Goal: Check status: Check status

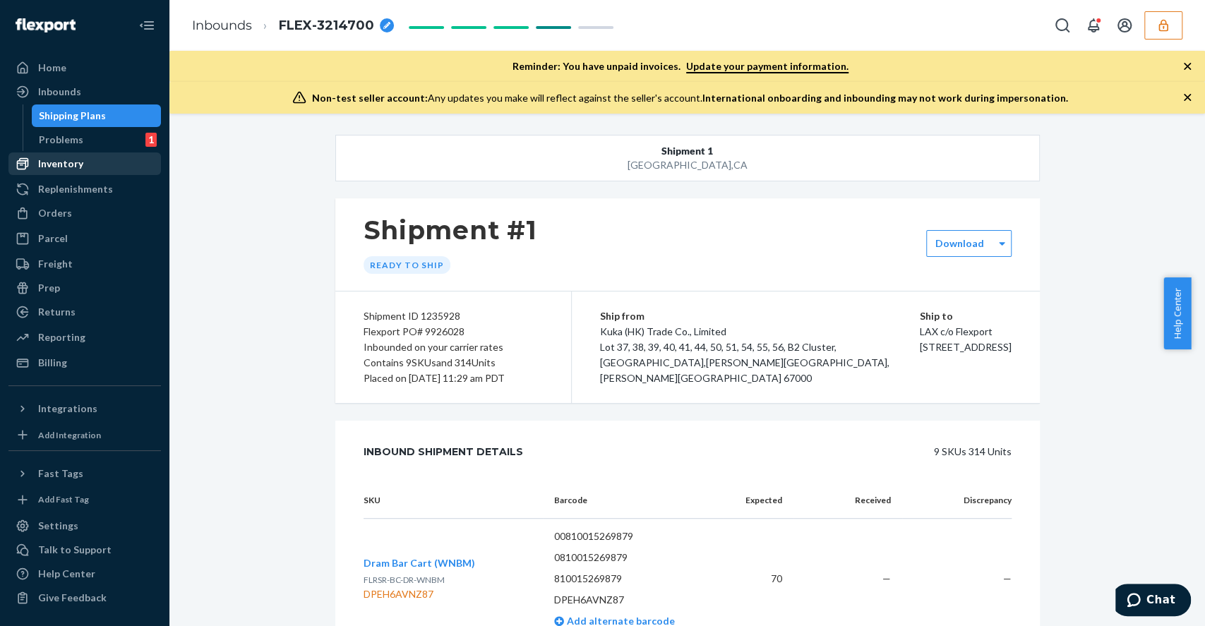
click at [79, 162] on div "Inventory" at bounding box center [60, 164] width 45 height 14
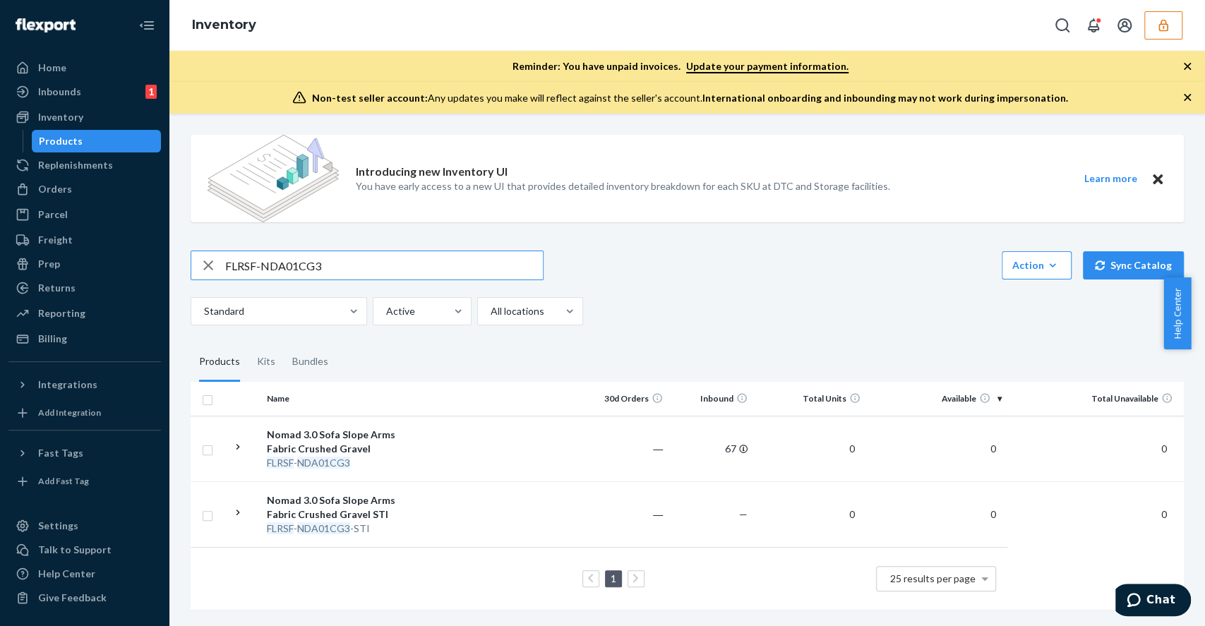
drag, startPoint x: 342, startPoint y: 271, endPoint x: 169, endPoint y: 282, distance: 173.3
click at [169, 282] on div "Introducing new Inventory UI You have early access to a new UI that provides de…" at bounding box center [687, 370] width 1036 height 513
click at [104, 109] on div "Inventory" at bounding box center [85, 117] width 150 height 20
click at [100, 113] on div "Inventory" at bounding box center [85, 117] width 150 height 20
click at [105, 92] on div "Inbounds 1" at bounding box center [85, 92] width 150 height 20
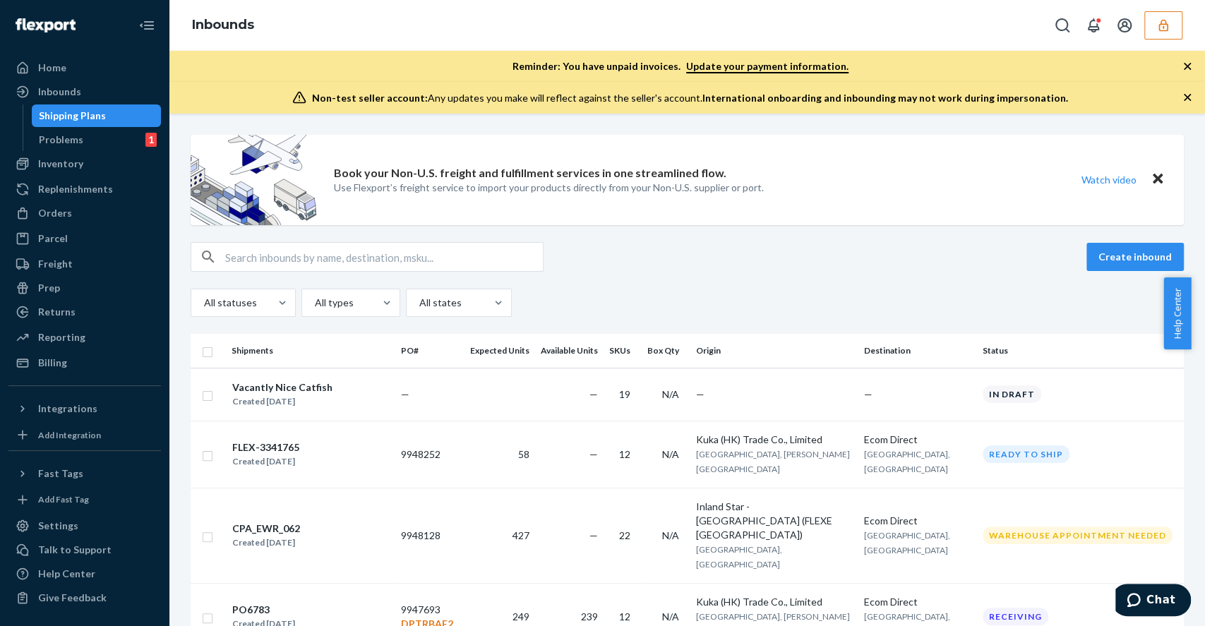
click at [1161, 21] on icon "button" at bounding box center [1162, 25] width 9 height 12
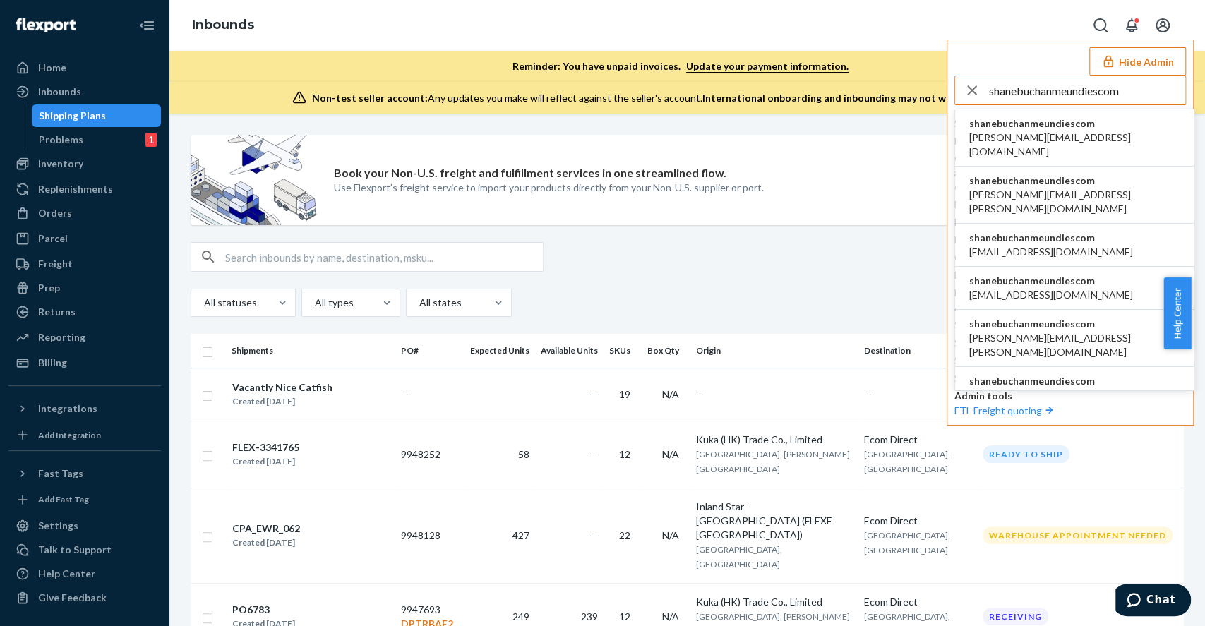
type input "shanebuchanmeundiescom"
click at [1046, 131] on span "[PERSON_NAME][EMAIL_ADDRESS][DOMAIN_NAME]" at bounding box center [1074, 145] width 210 height 28
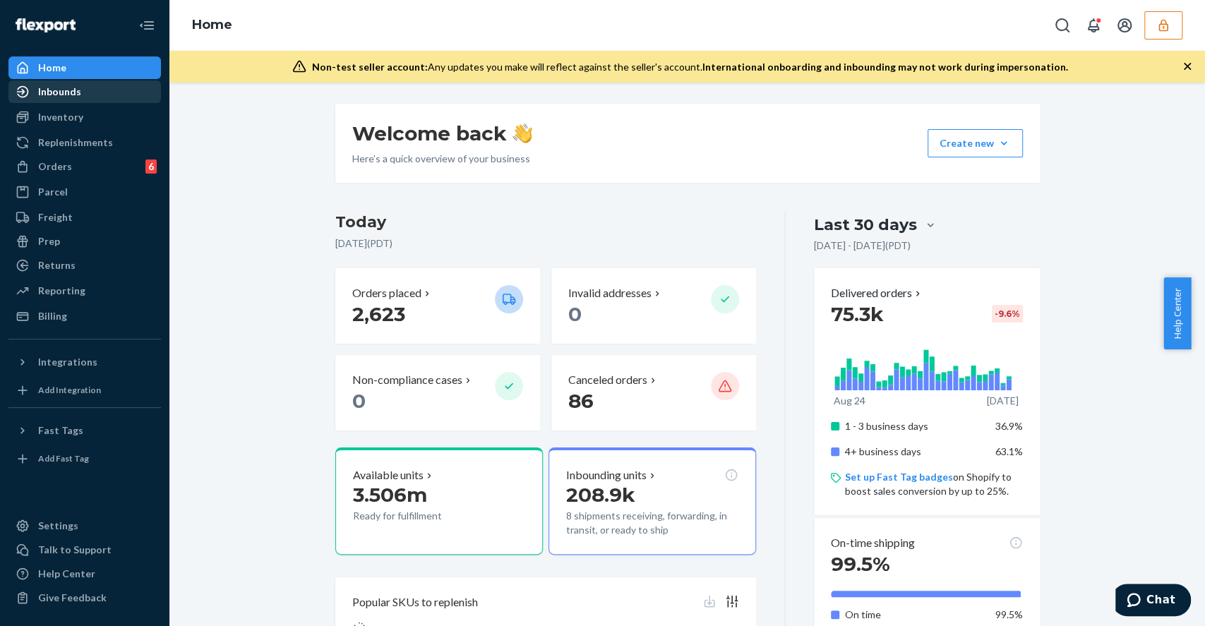
click at [114, 97] on div "Inbounds" at bounding box center [85, 92] width 150 height 20
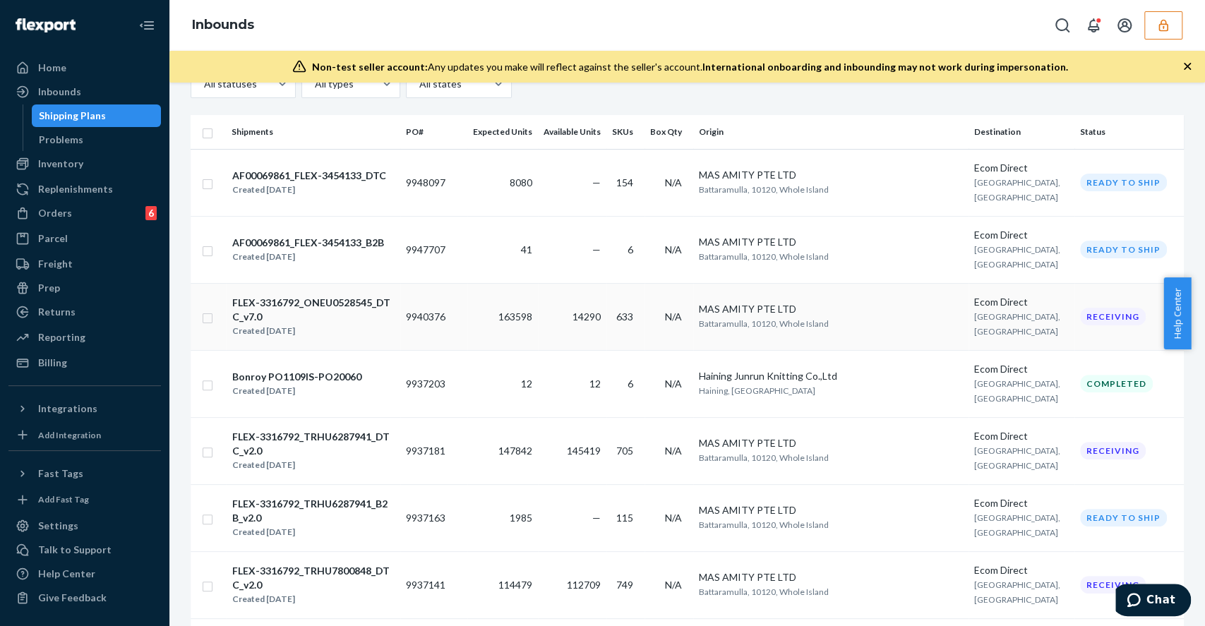
scroll to position [282, 0]
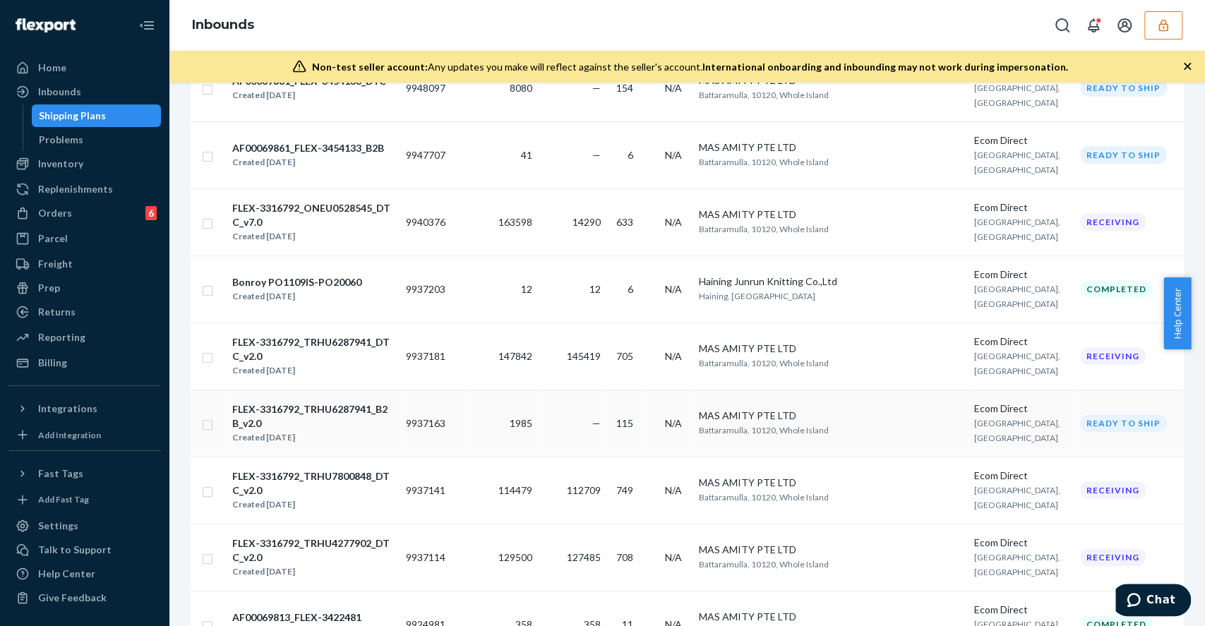
click at [394, 414] on div "FLEX-3316792_TRHU6287941_B2B_v2.0" at bounding box center [313, 416] width 162 height 28
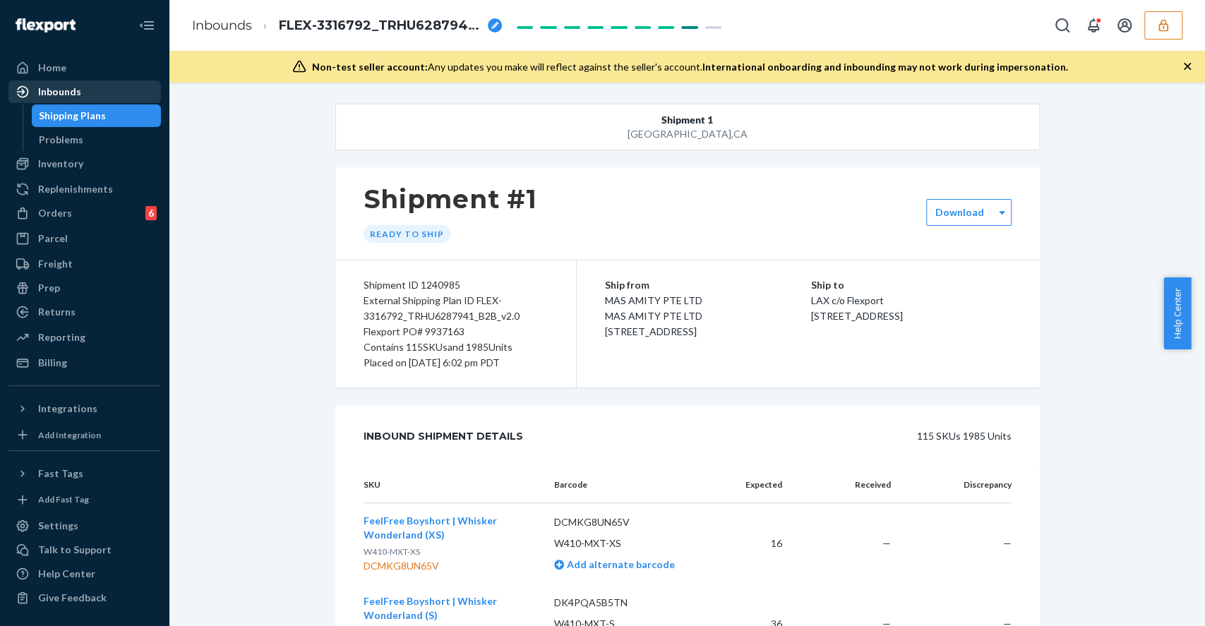
click at [99, 95] on div "Inbounds" at bounding box center [85, 92] width 150 height 20
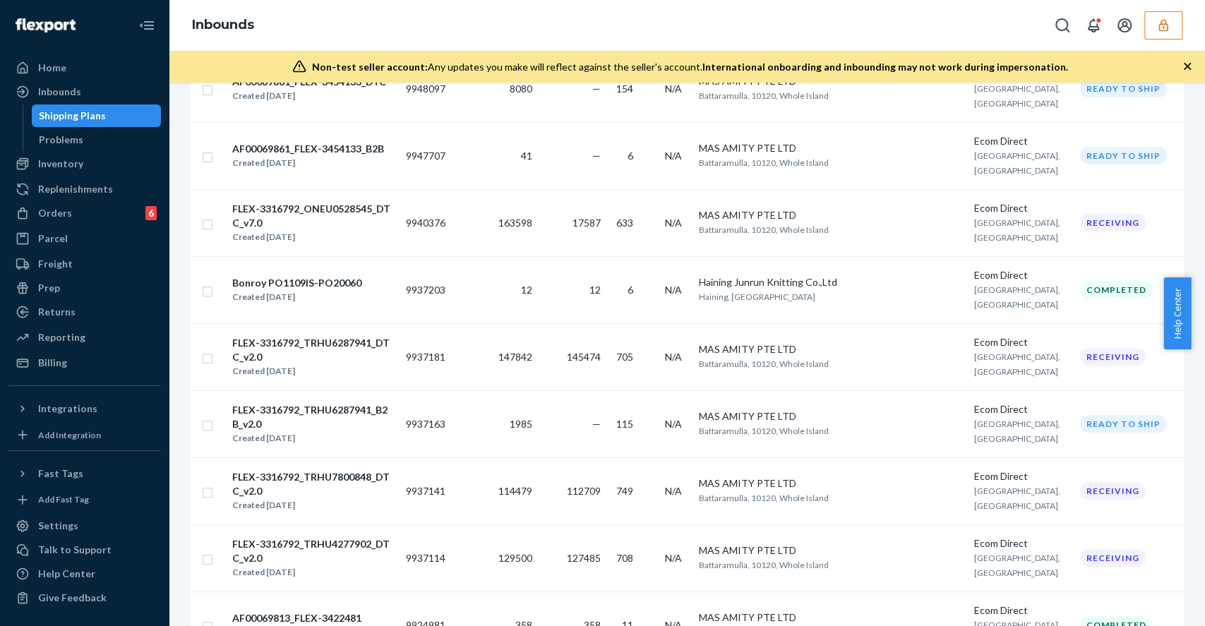
scroll to position [282, 0]
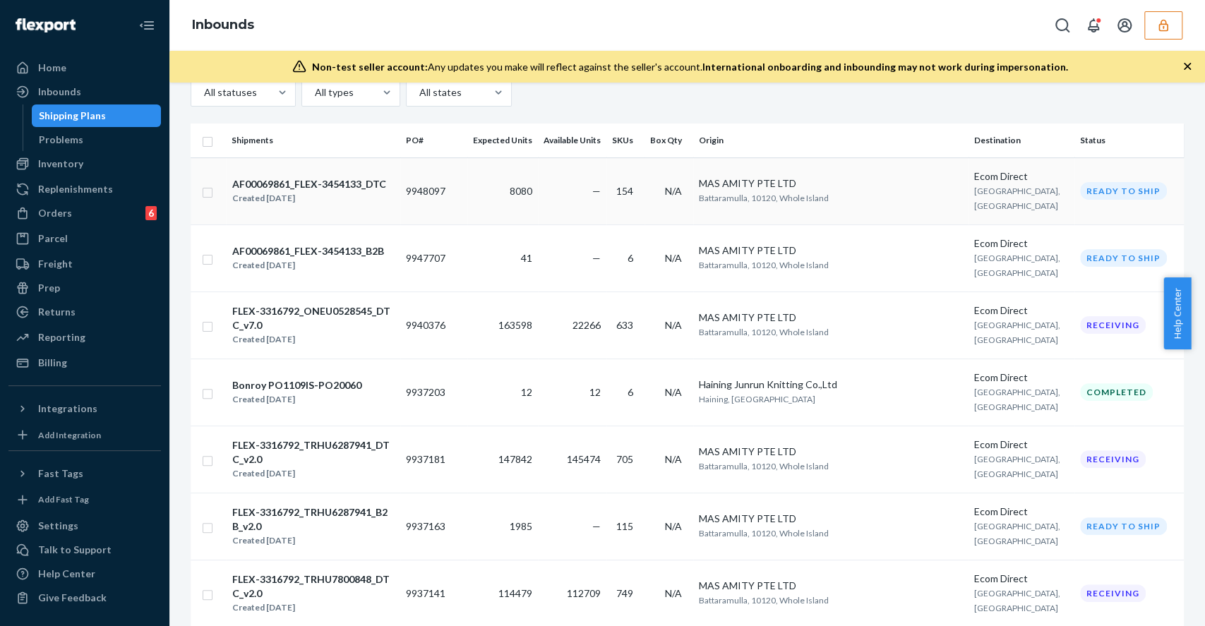
scroll to position [188, 0]
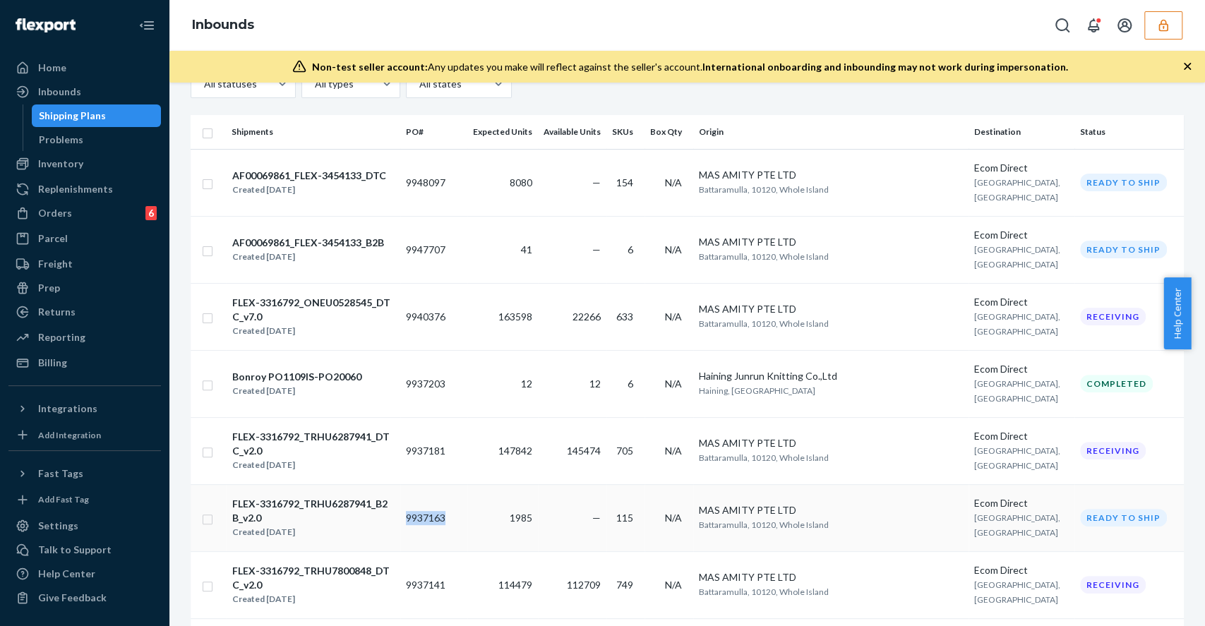
drag, startPoint x: 433, startPoint y: 513, endPoint x: 480, endPoint y: 535, distance: 52.4
click at [467, 519] on td "9937163" at bounding box center [433, 517] width 67 height 67
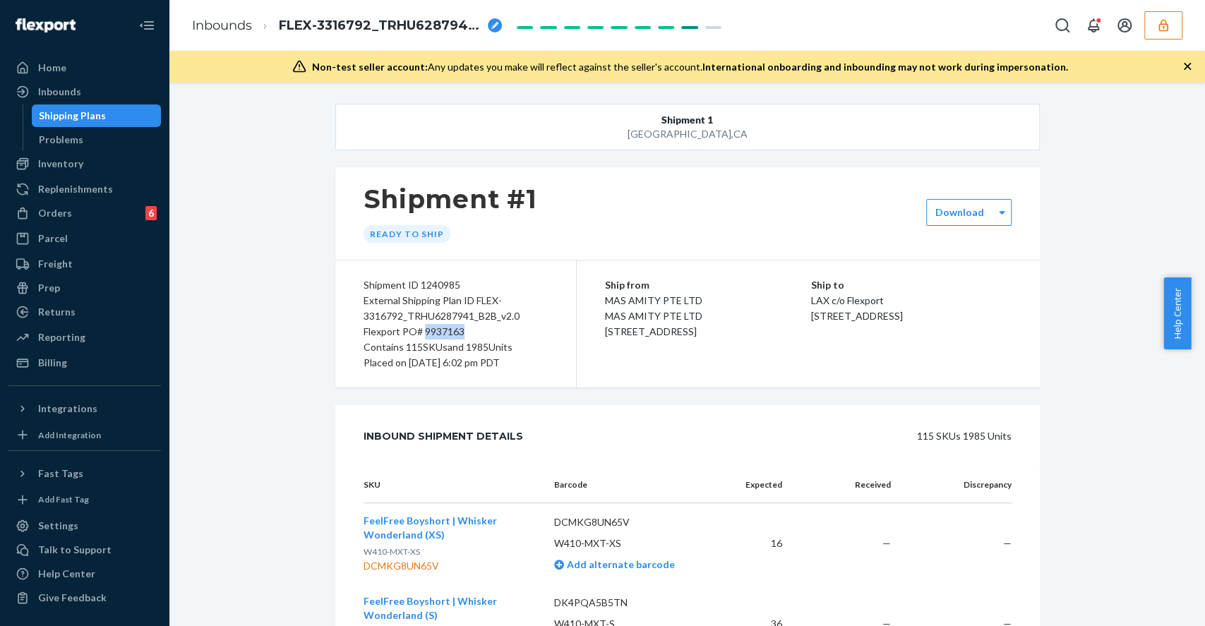
drag, startPoint x: 469, startPoint y: 325, endPoint x: 417, endPoint y: 336, distance: 54.0
click at [417, 336] on div "Flexport PO# 9937163" at bounding box center [456, 332] width 184 height 16
copy div "9937163"
